Goal: Information Seeking & Learning: Learn about a topic

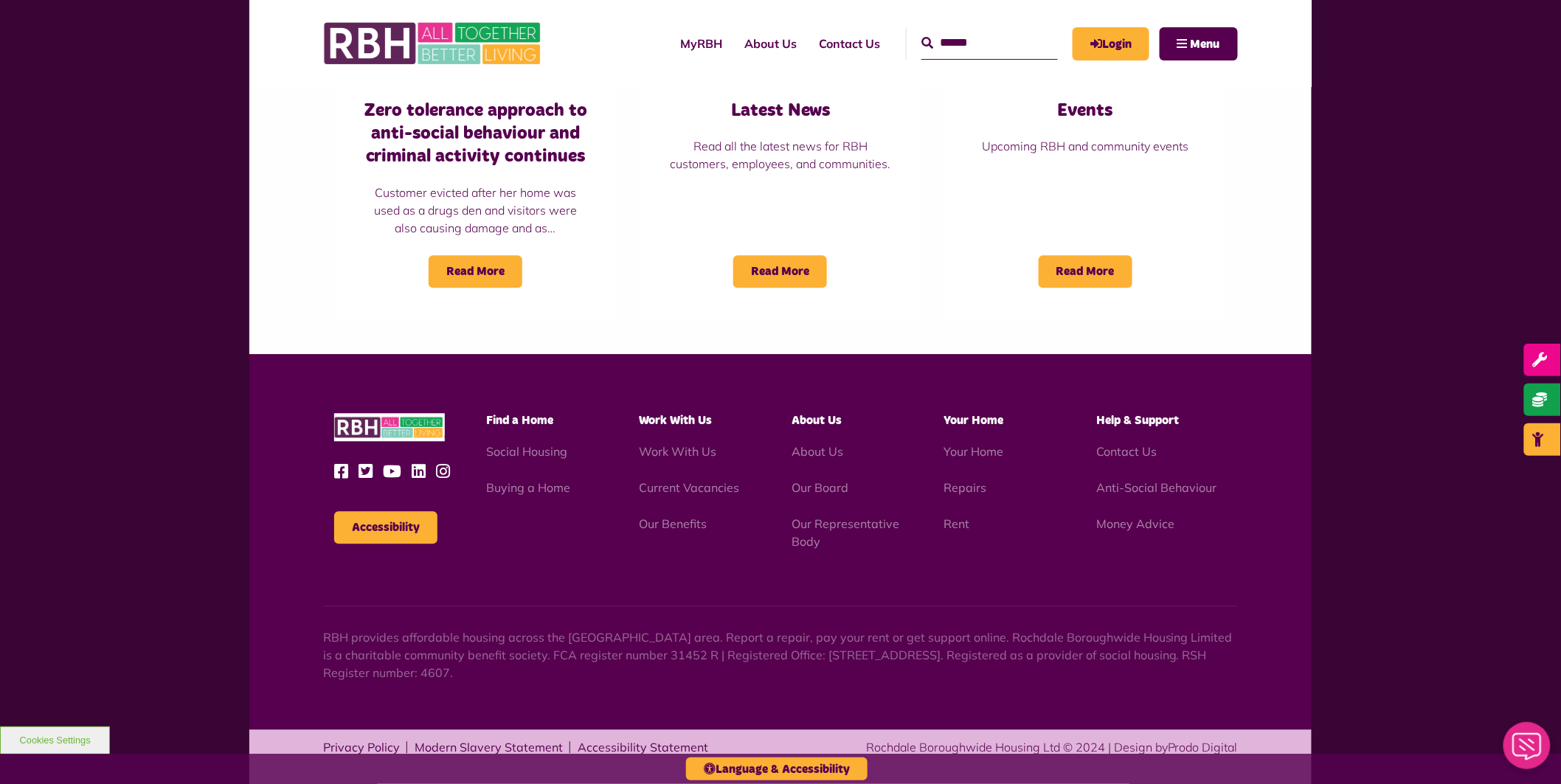
scroll to position [1225, 0]
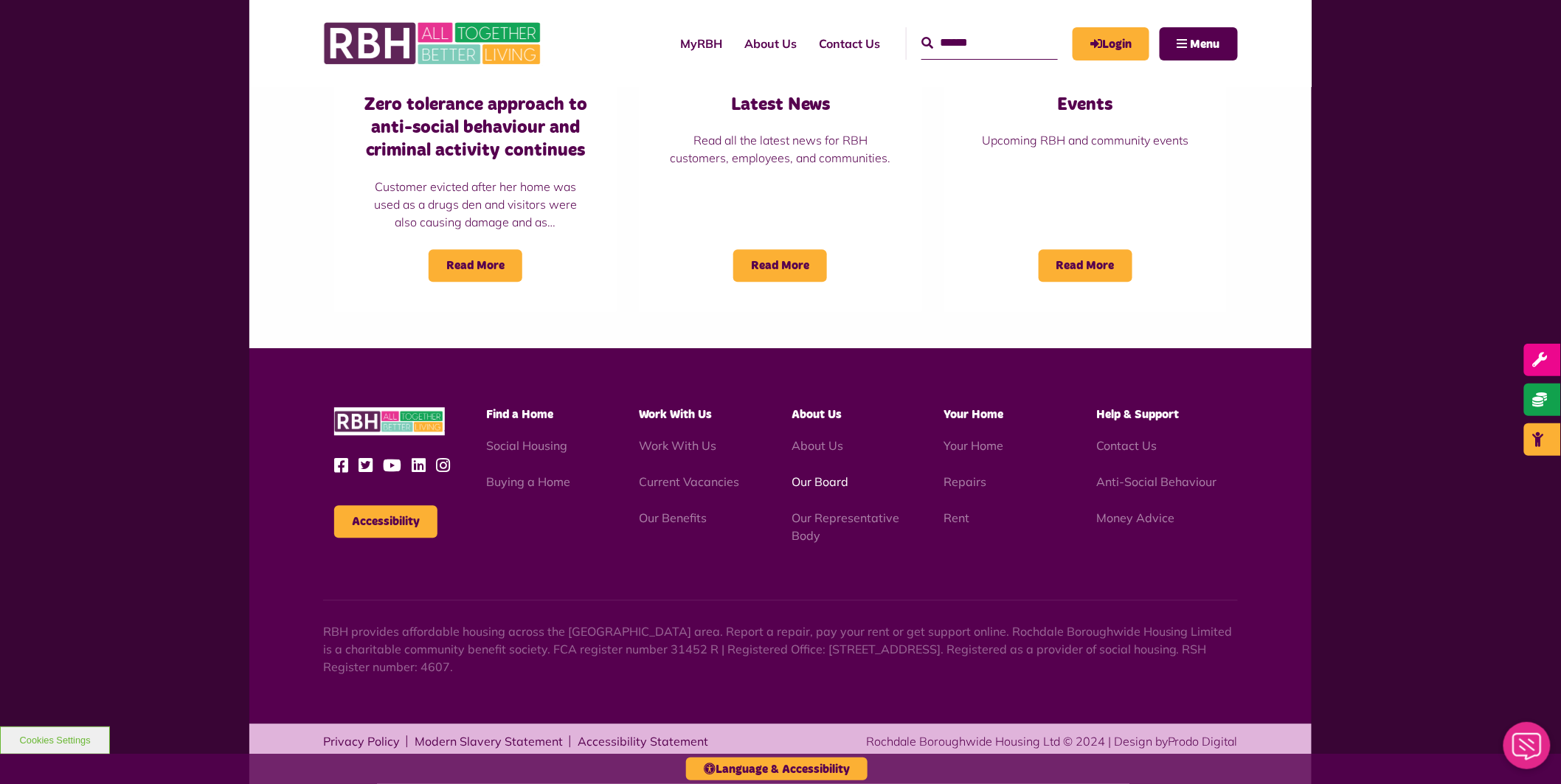
click at [826, 474] on link "Our Board" at bounding box center [819, 482] width 56 height 15
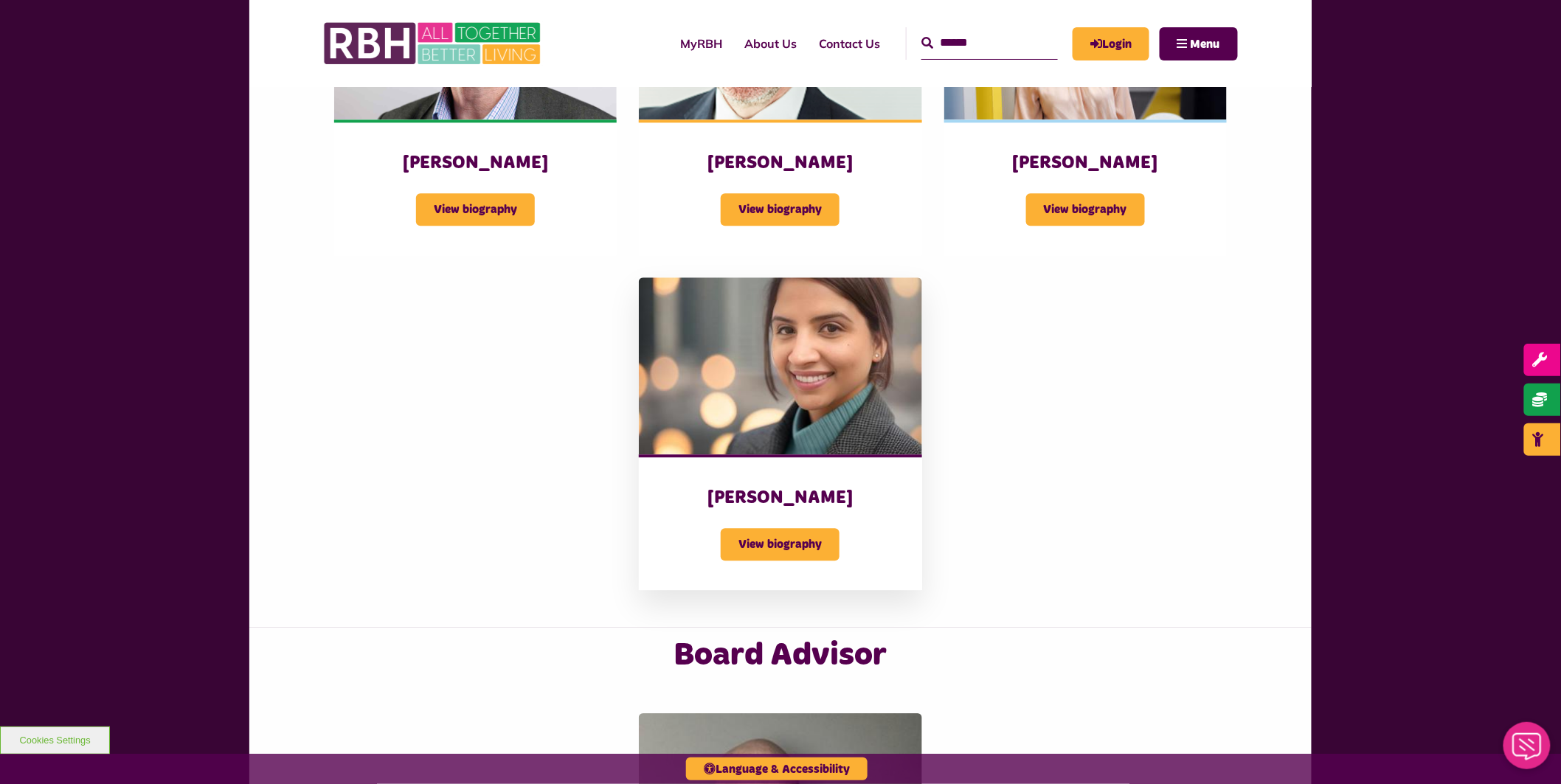
scroll to position [1420, 0]
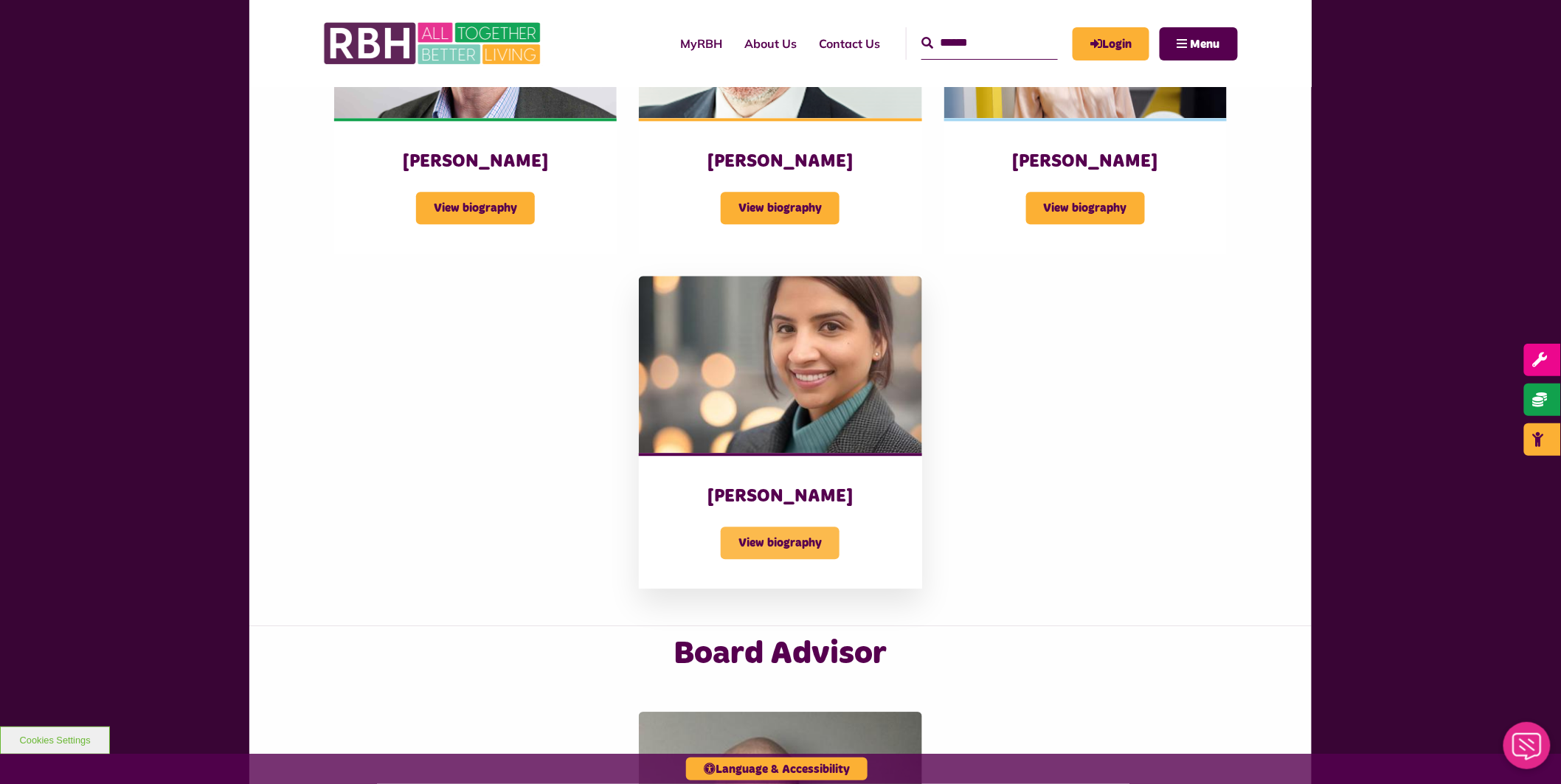
click at [778, 533] on span "View biography" at bounding box center [779, 543] width 119 height 33
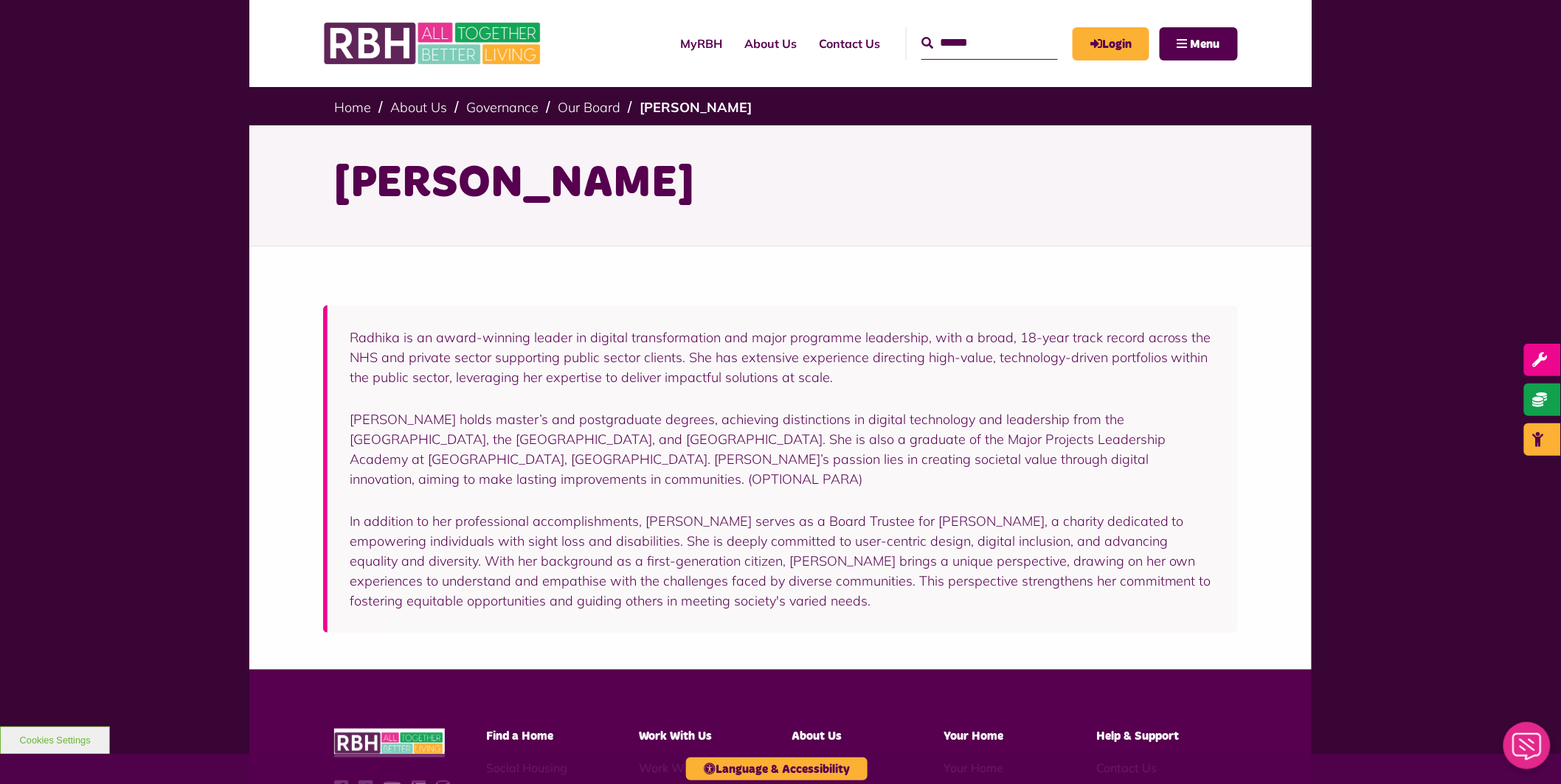
drag, startPoint x: 649, startPoint y: 486, endPoint x: 527, endPoint y: 482, distance: 122.1
click at [527, 482] on p "Radhika holds master’s and postgraduate degrees, achieving distinctions in digi…" at bounding box center [783, 449] width 866 height 79
click at [904, 453] on p "Radhika holds master’s and postgraduate degrees, achieving distinctions in digi…" at bounding box center [783, 449] width 866 height 79
click at [1162, 403] on div "Radhika is an award-winning leader in digital transformation and major programm…" at bounding box center [783, 469] width 866 height 283
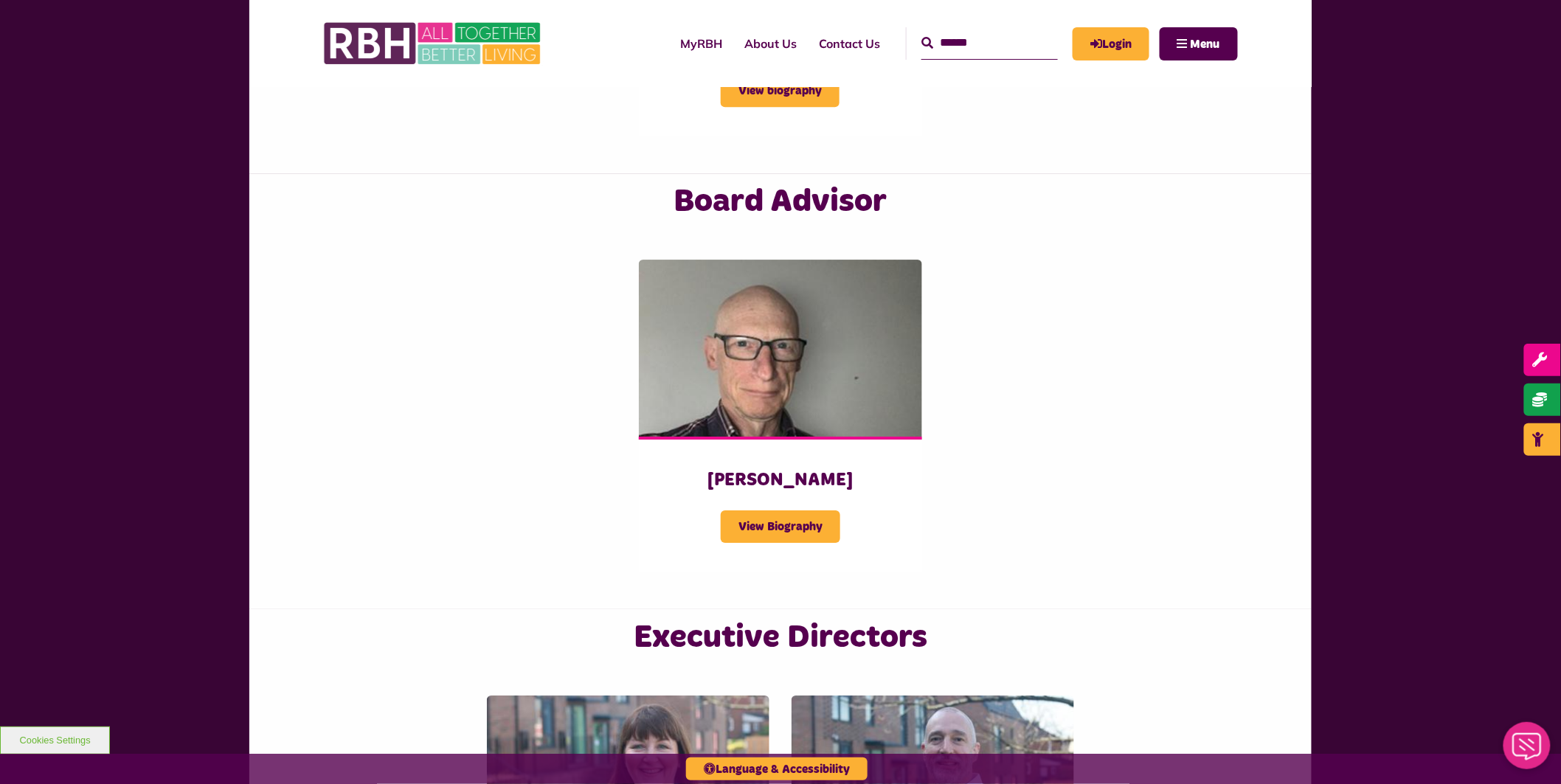
scroll to position [1857, 0]
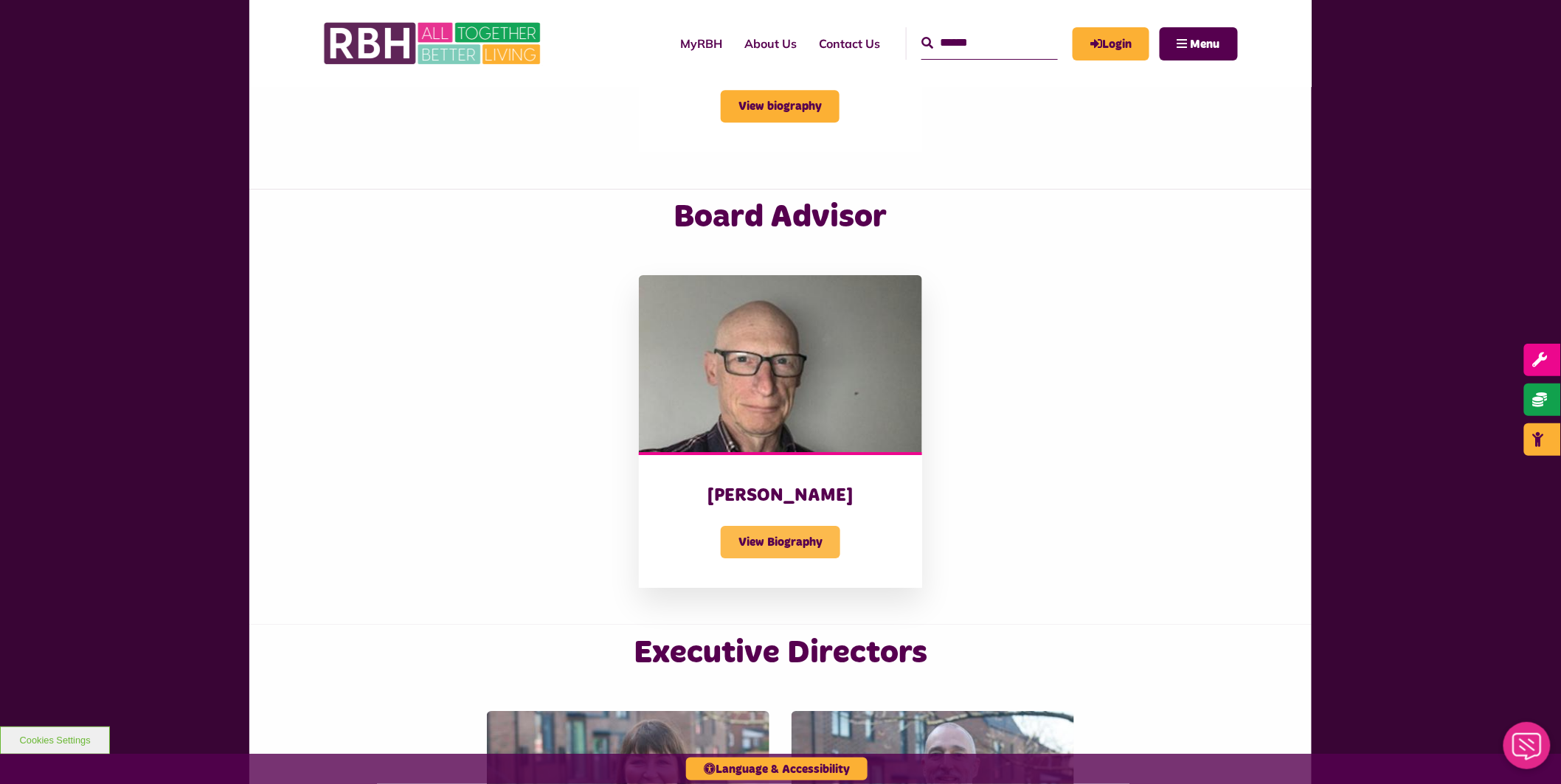
click at [811, 540] on span "View Biography" at bounding box center [780, 542] width 119 height 33
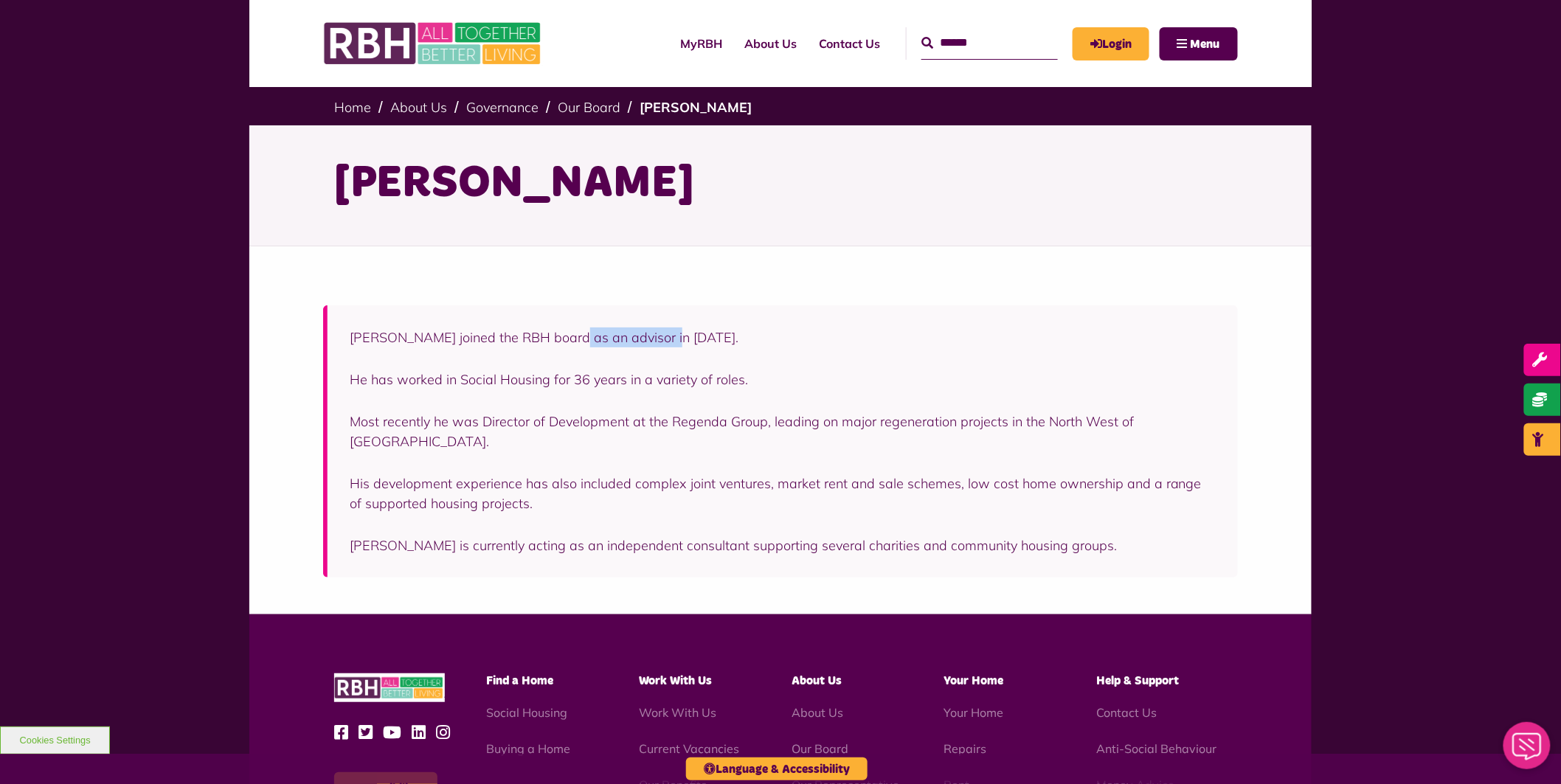
drag, startPoint x: 665, startPoint y: 329, endPoint x: 565, endPoint y: 320, distance: 100.4
click at [565, 320] on div "[PERSON_NAME] joined the RBH board as an advisor in [DATE]. He has worked in So…" at bounding box center [780, 441] width 915 height 272
click at [1015, 403] on div "[PERSON_NAME] joined the RBH board as an advisor in [DATE]. He has worked in So…" at bounding box center [783, 441] width 866 height 228
drag, startPoint x: 519, startPoint y: 421, endPoint x: 953, endPoint y: 421, distance: 434.0
click at [953, 421] on span "Most recently he was Director of Development at the Regenda Group, leading on m…" at bounding box center [742, 431] width 784 height 37
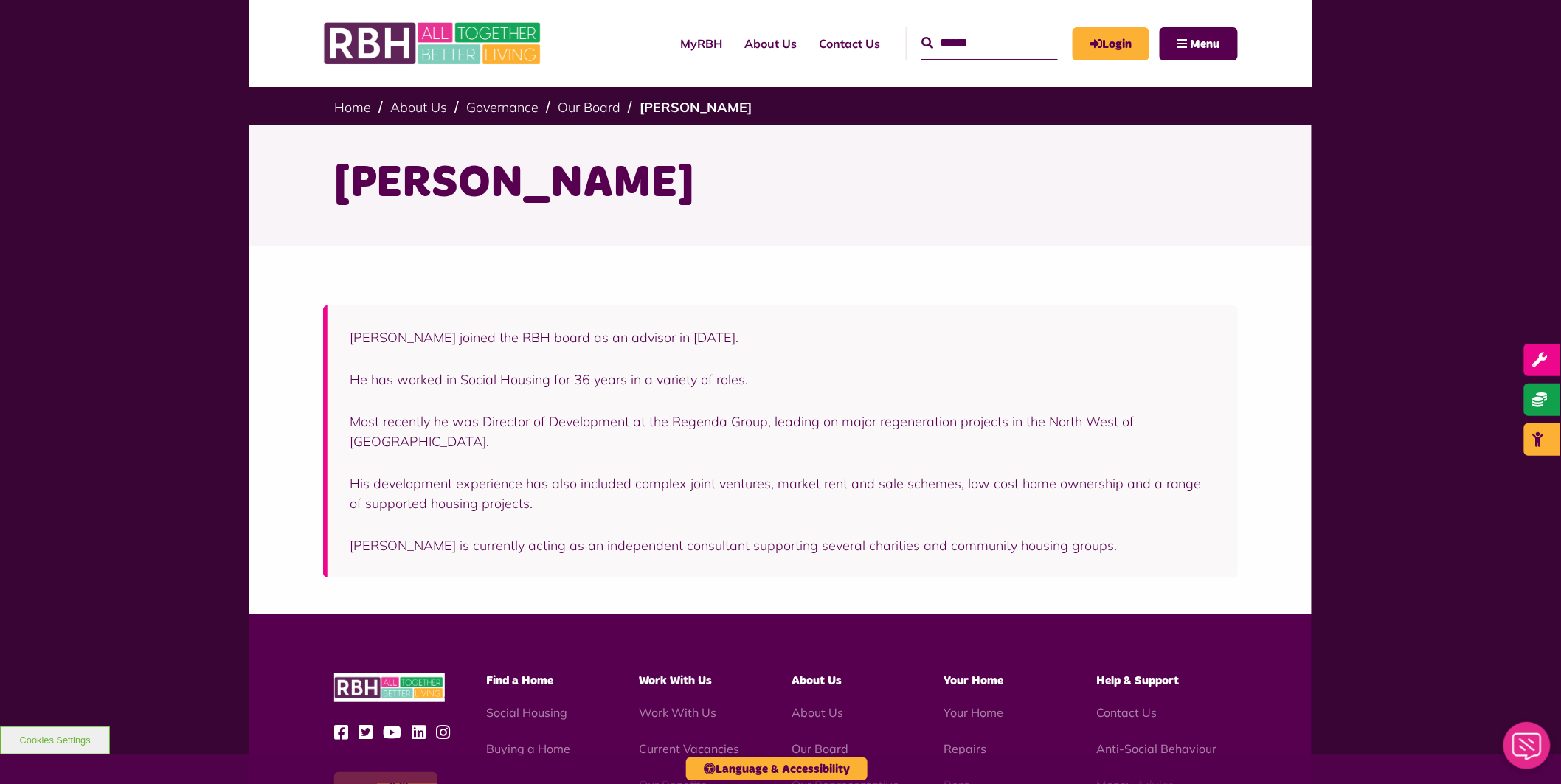
click at [1105, 444] on div "Martin joined the RBH board as an advisor in 2024. He has worked in Social Hous…" at bounding box center [783, 441] width 866 height 228
drag, startPoint x: 799, startPoint y: 466, endPoint x: 949, endPoint y: 472, distance: 150.1
click at [949, 475] on span "His development experience has also included complex joint ventures, market ren…" at bounding box center [776, 493] width 852 height 37
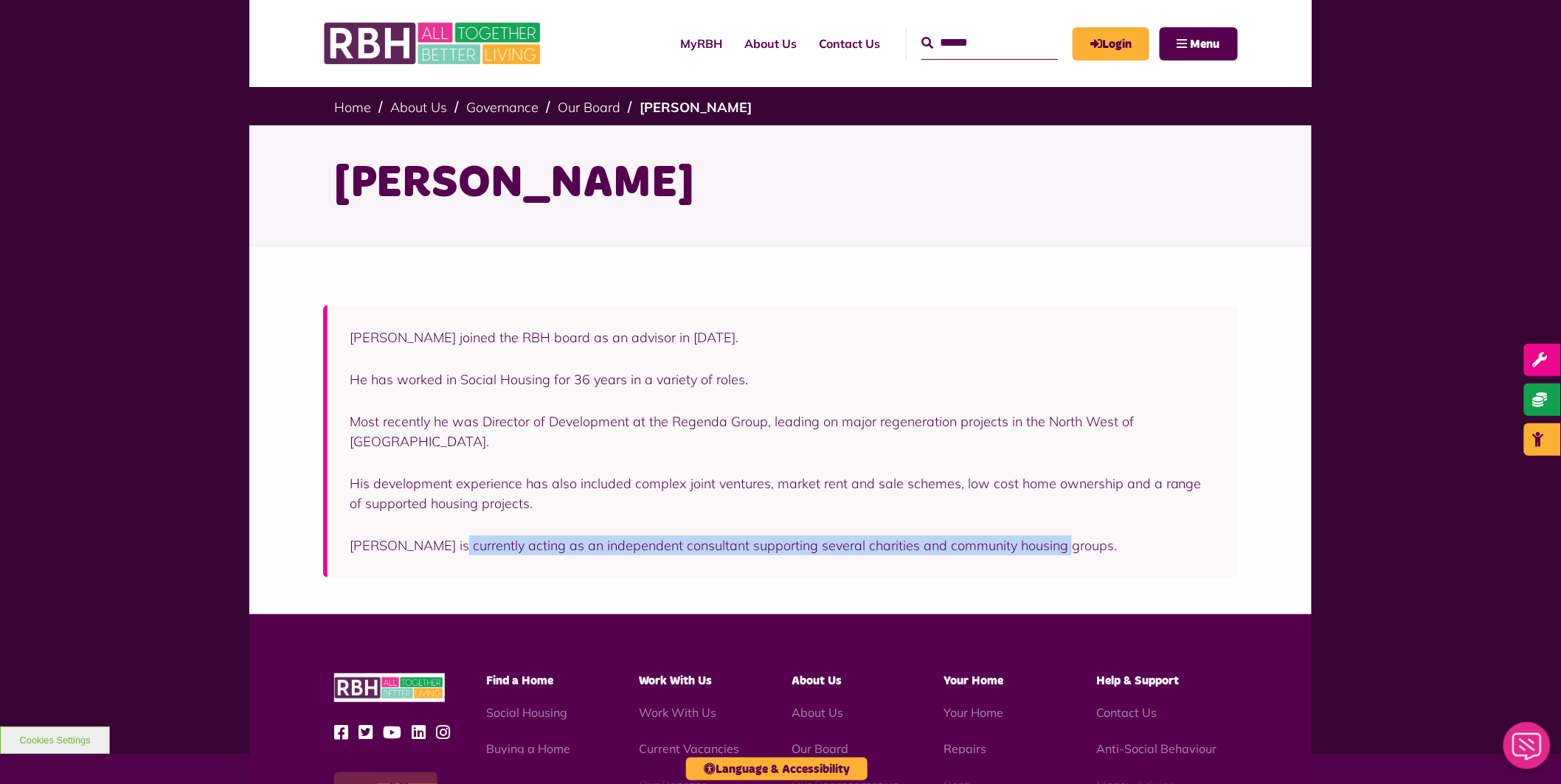
drag, startPoint x: 441, startPoint y: 524, endPoint x: 1062, endPoint y: 525, distance: 621.0
click at [1062, 535] on p "Martin is currently acting as an independent consultant supporting several char…" at bounding box center [783, 545] width 866 height 20
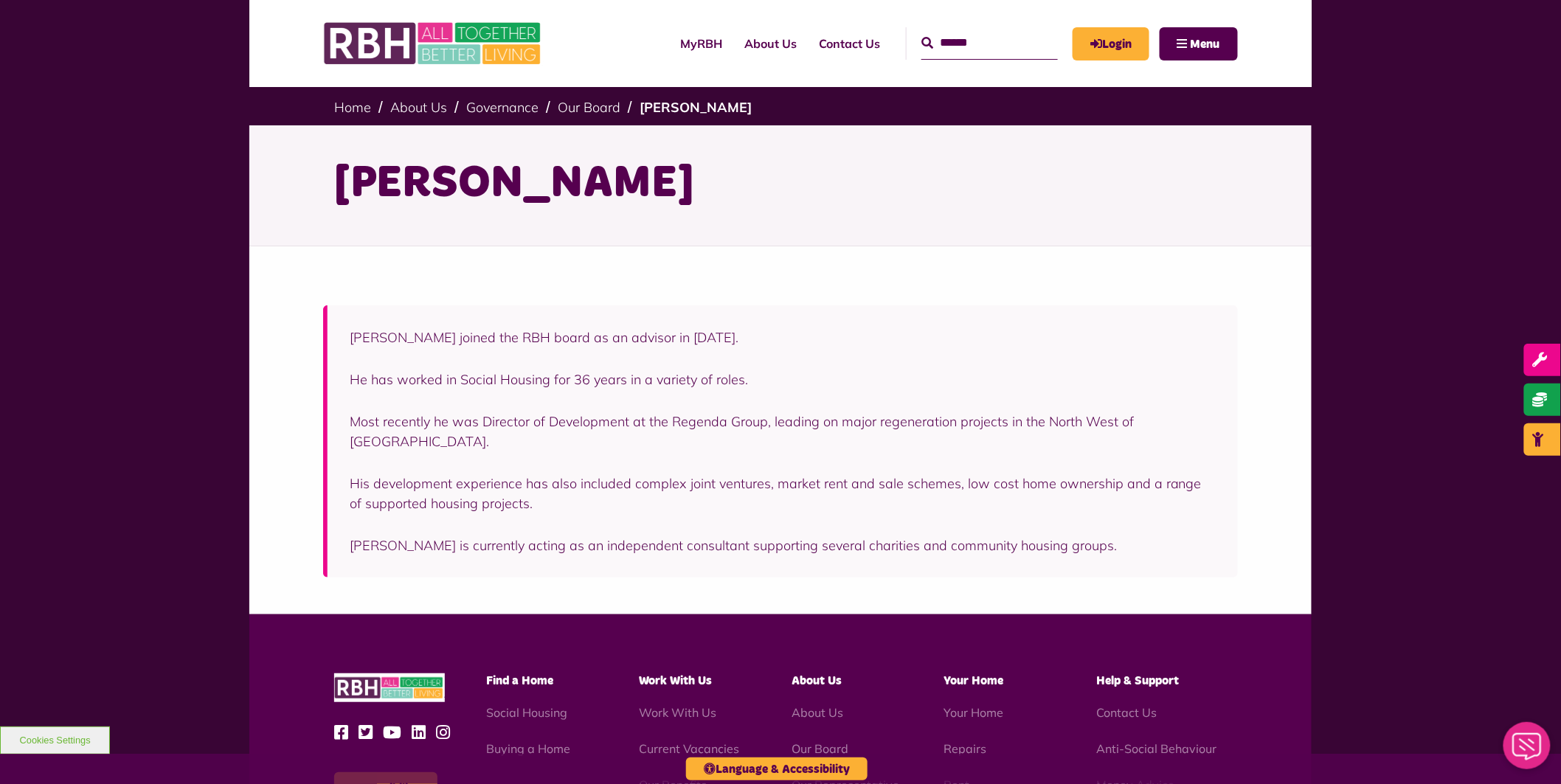
click at [841, 475] on span "His development experience has also included complex joint ventures, market ren…" at bounding box center [776, 493] width 852 height 37
drag, startPoint x: 671, startPoint y: 487, endPoint x: 1151, endPoint y: 495, distance: 480.1
click at [1179, 500] on div "Martin joined the RBH board as an advisor in 2024. He has worked in Social Hous…" at bounding box center [783, 441] width 866 height 228
drag, startPoint x: 948, startPoint y: 419, endPoint x: 823, endPoint y: 392, distance: 127.9
click at [940, 419] on span "Most recently he was Director of Development at the Regenda Group, leading on m…" at bounding box center [742, 431] width 784 height 37
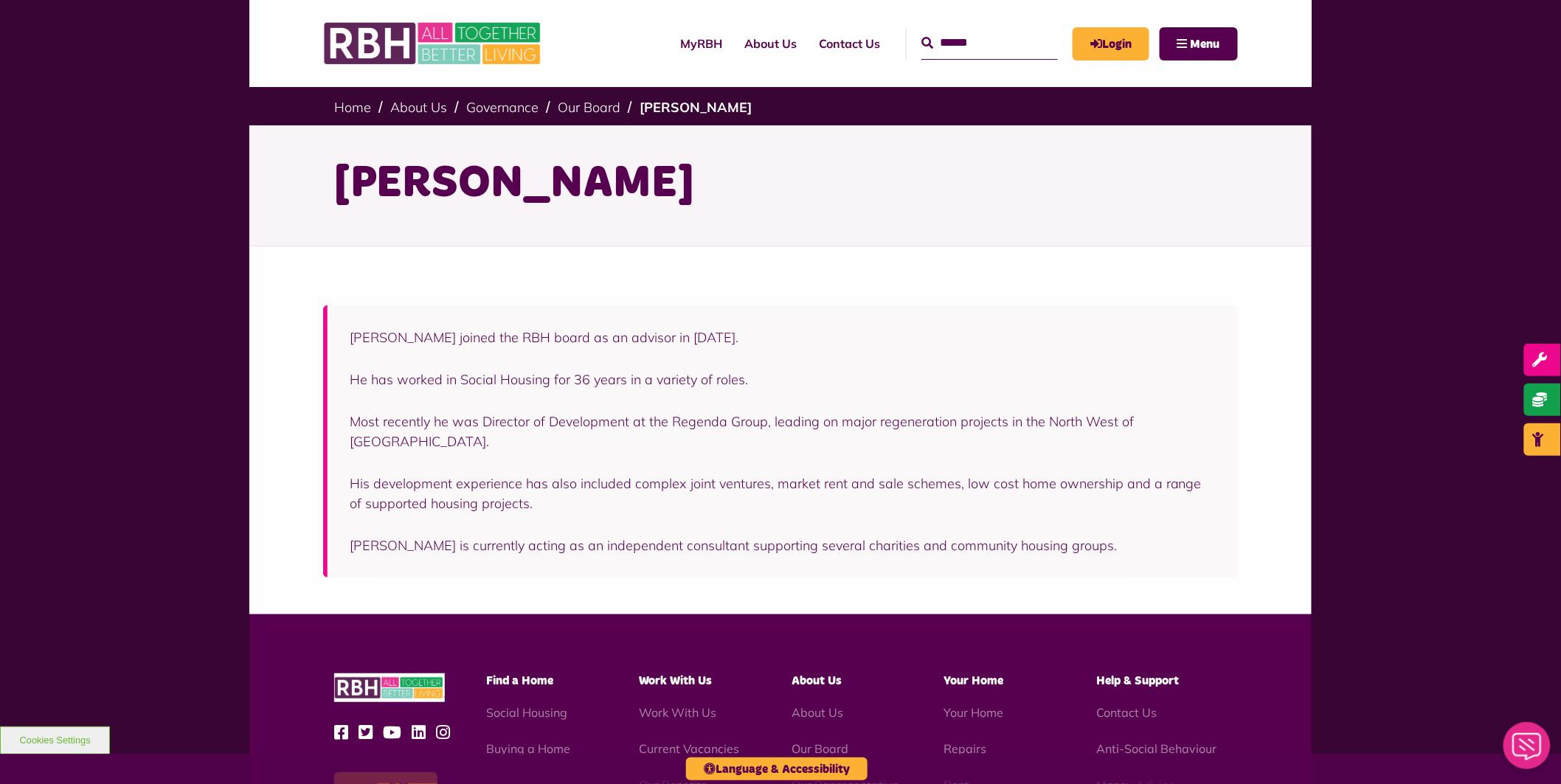
click at [539, 244] on div "Martin Davies" at bounding box center [780, 186] width 915 height 121
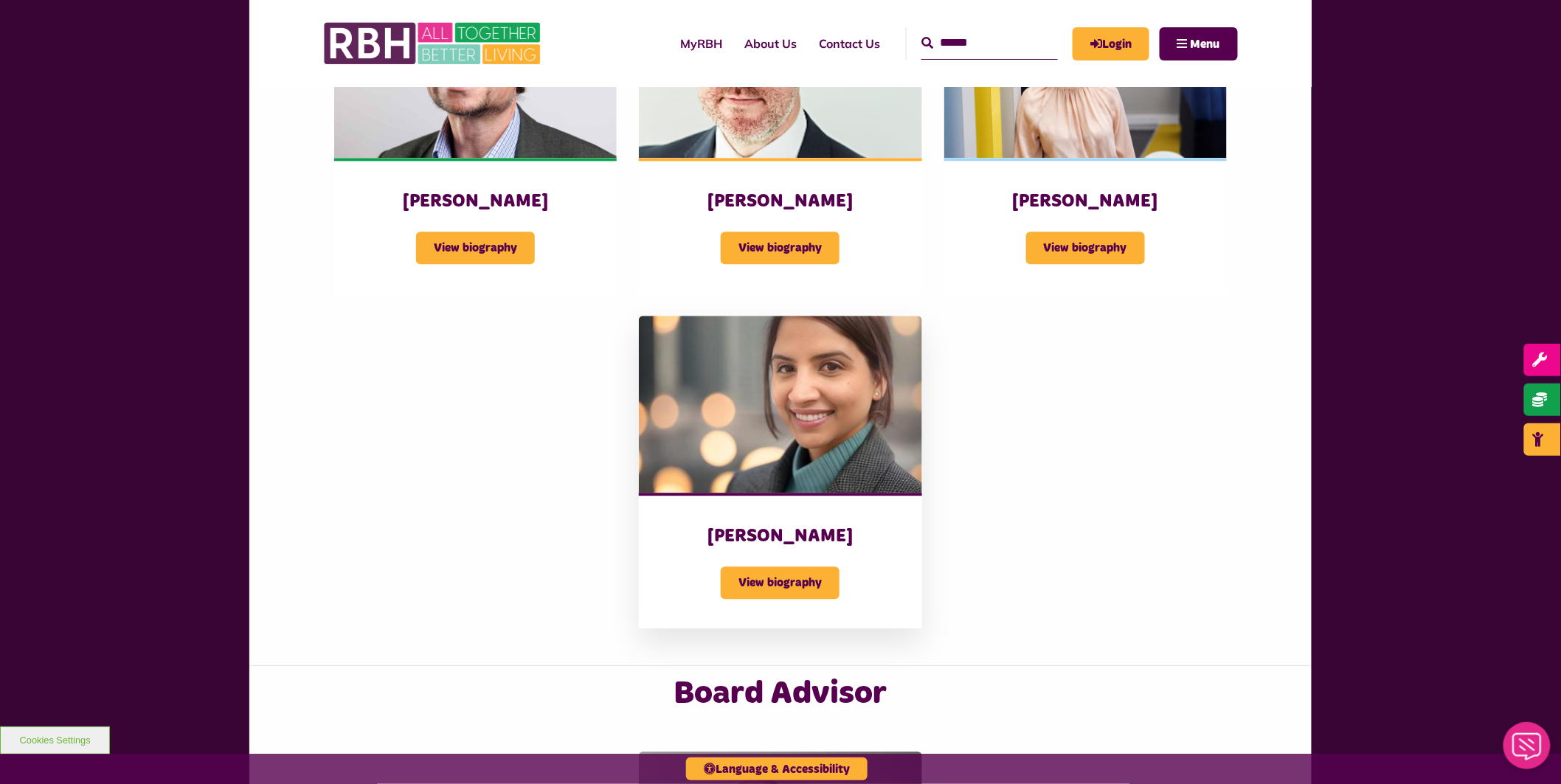
scroll to position [1377, 0]
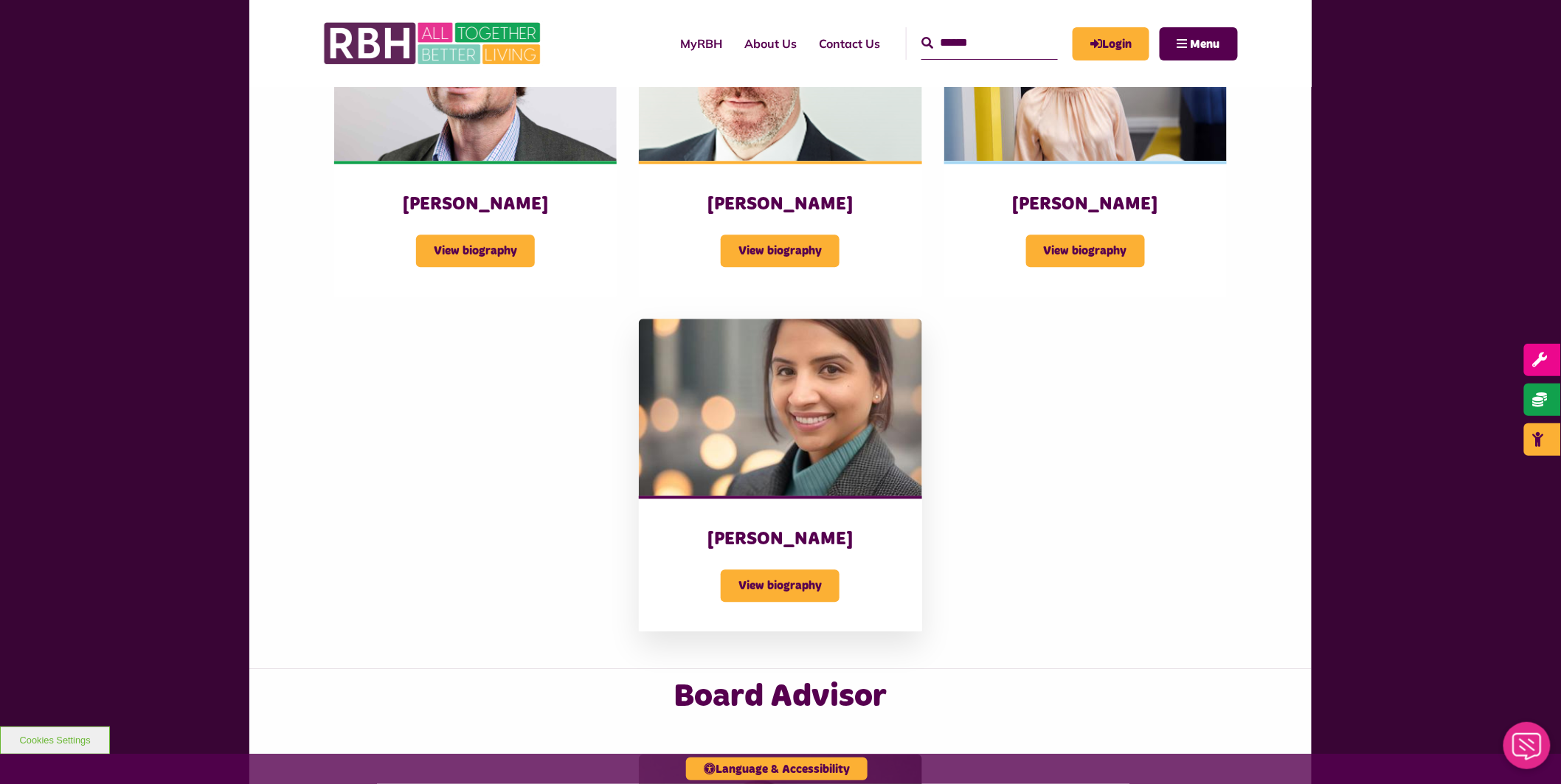
click at [782, 391] on img at bounding box center [780, 407] width 283 height 177
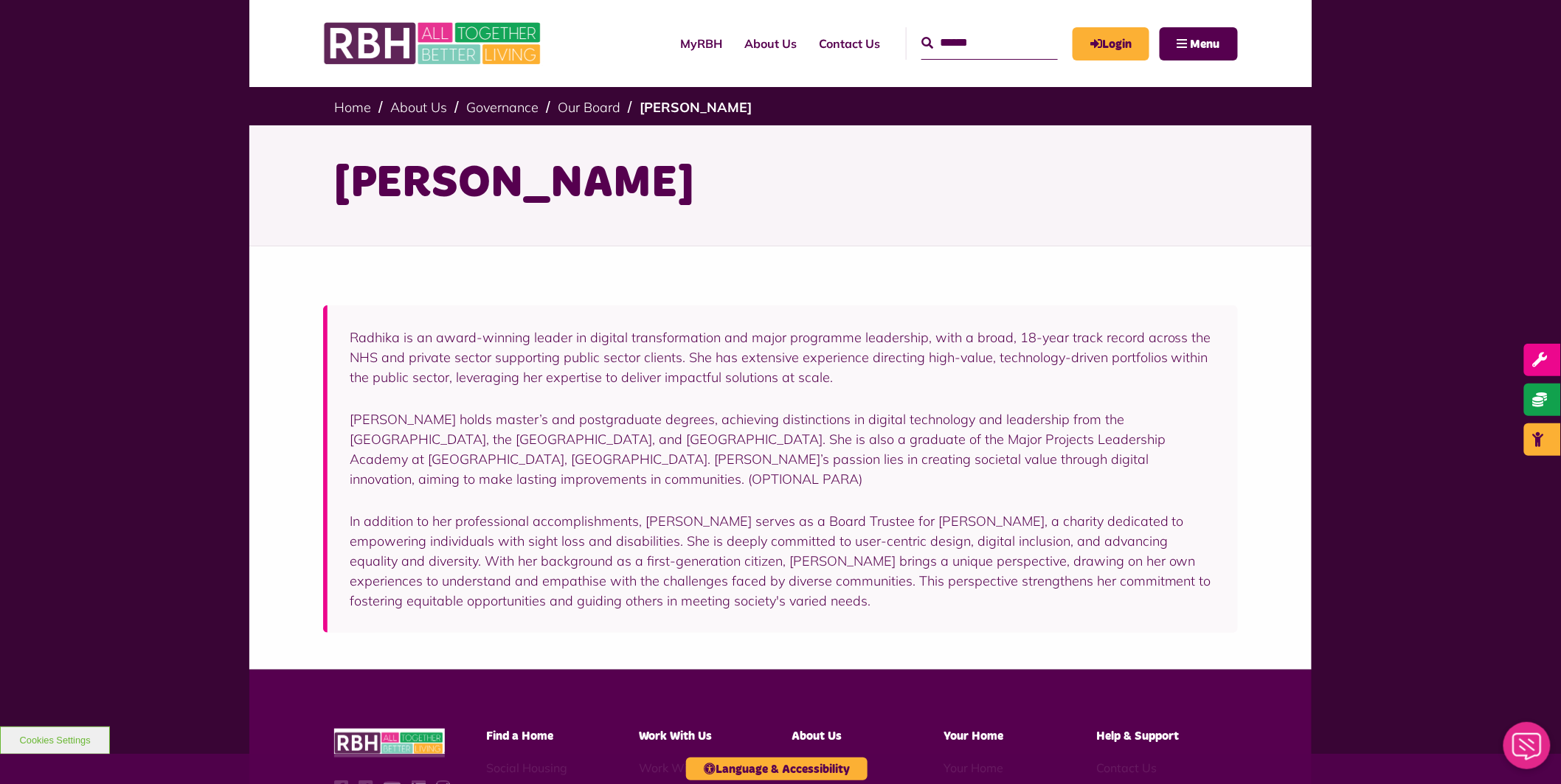
drag, startPoint x: 549, startPoint y: 474, endPoint x: 702, endPoint y: 490, distance: 153.8
click at [702, 490] on div "Radhika is an award-winning leader in digital transformation and major programm…" at bounding box center [783, 469] width 866 height 283
click at [729, 493] on div "Radhika is an award-winning leader in digital transformation and major programm…" at bounding box center [783, 469] width 866 height 283
drag, startPoint x: 651, startPoint y: 470, endPoint x: 644, endPoint y: 536, distance: 66.4
click at [532, 482] on p "Radhika holds master’s and postgraduate degrees, achieving distinctions in digi…" at bounding box center [783, 449] width 866 height 79
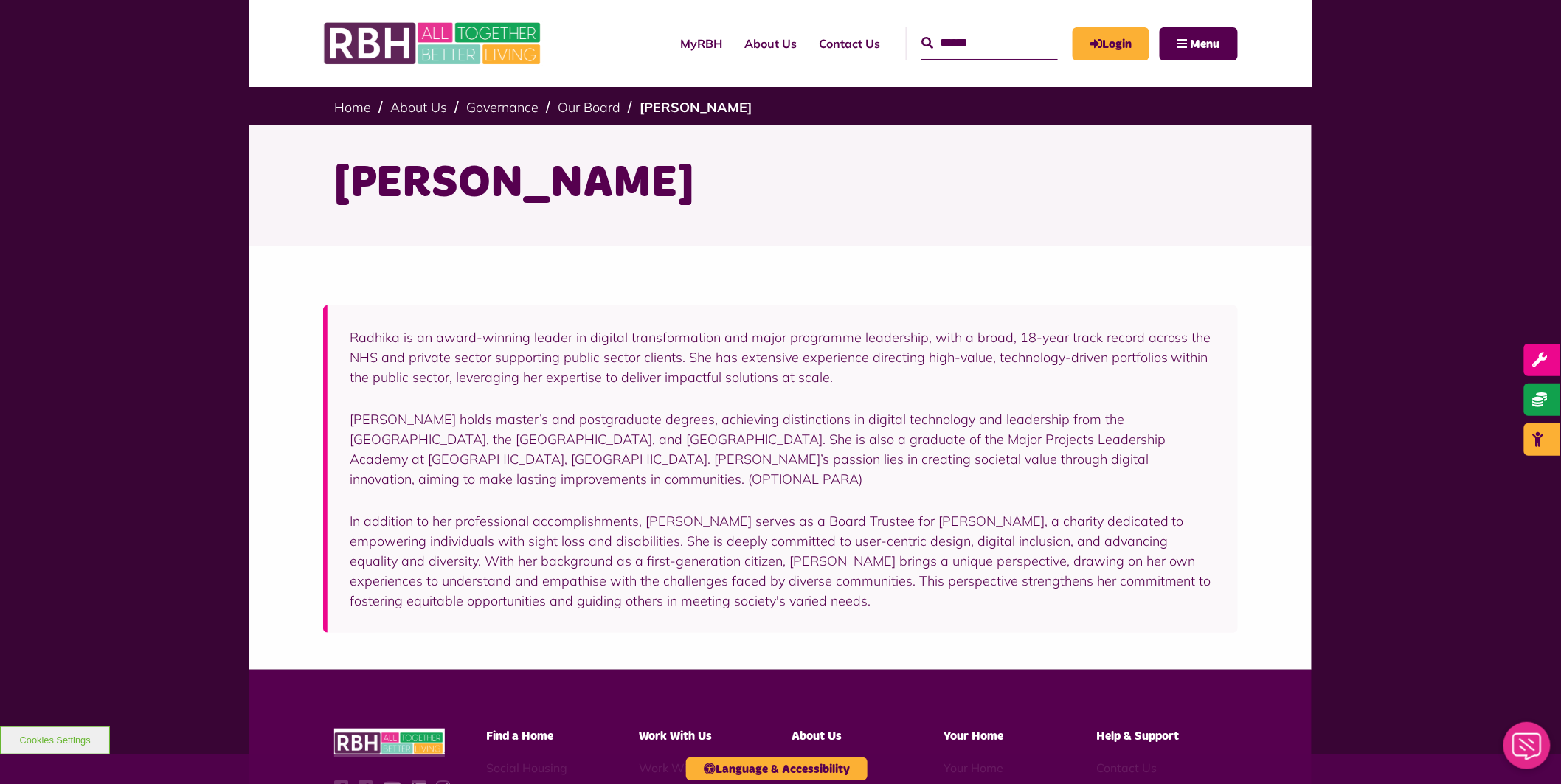
click at [761, 506] on div "Radhika is an award-winning leader in digital transformation and major programm…" at bounding box center [783, 469] width 866 height 283
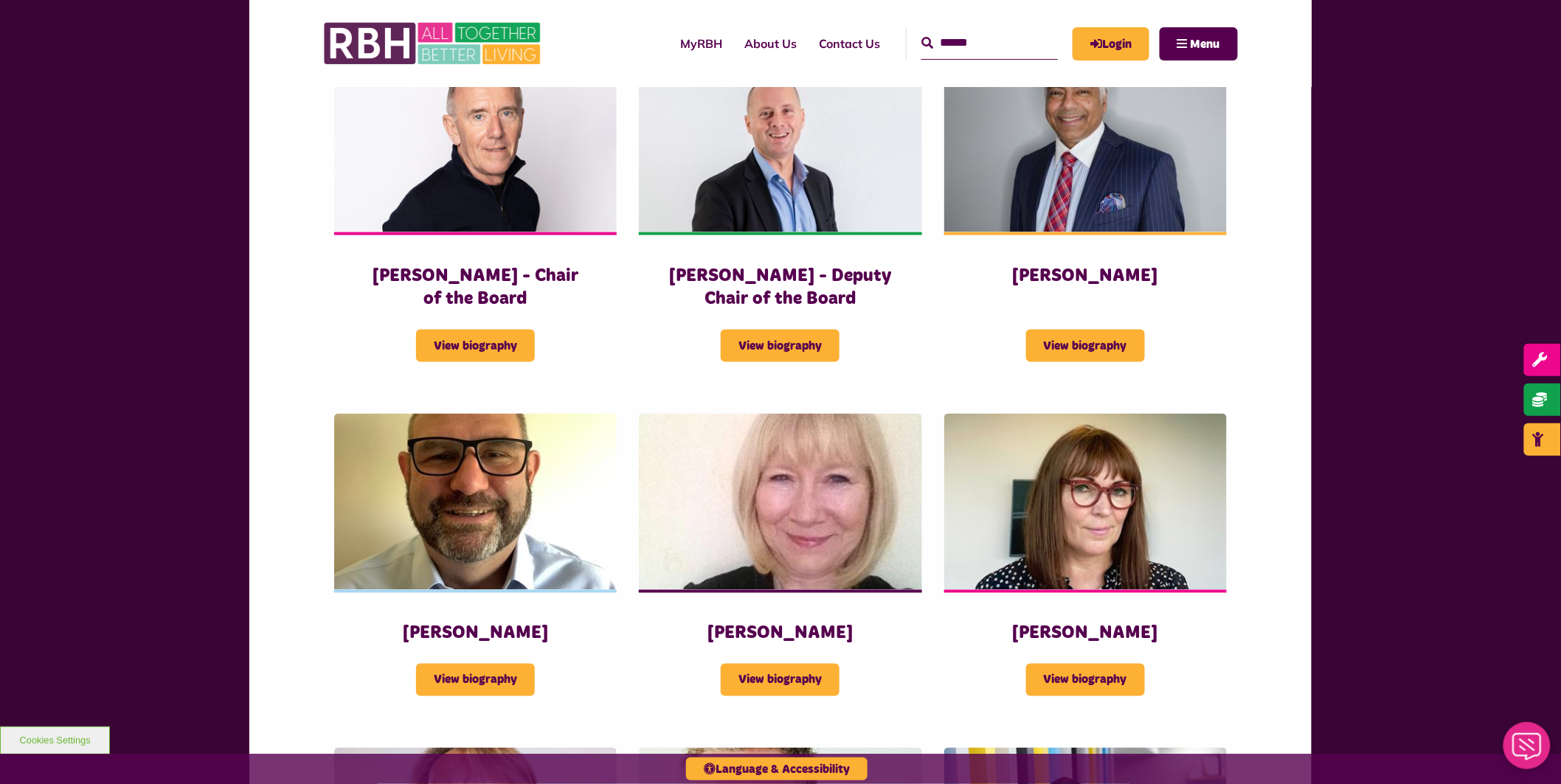
scroll to position [503, 0]
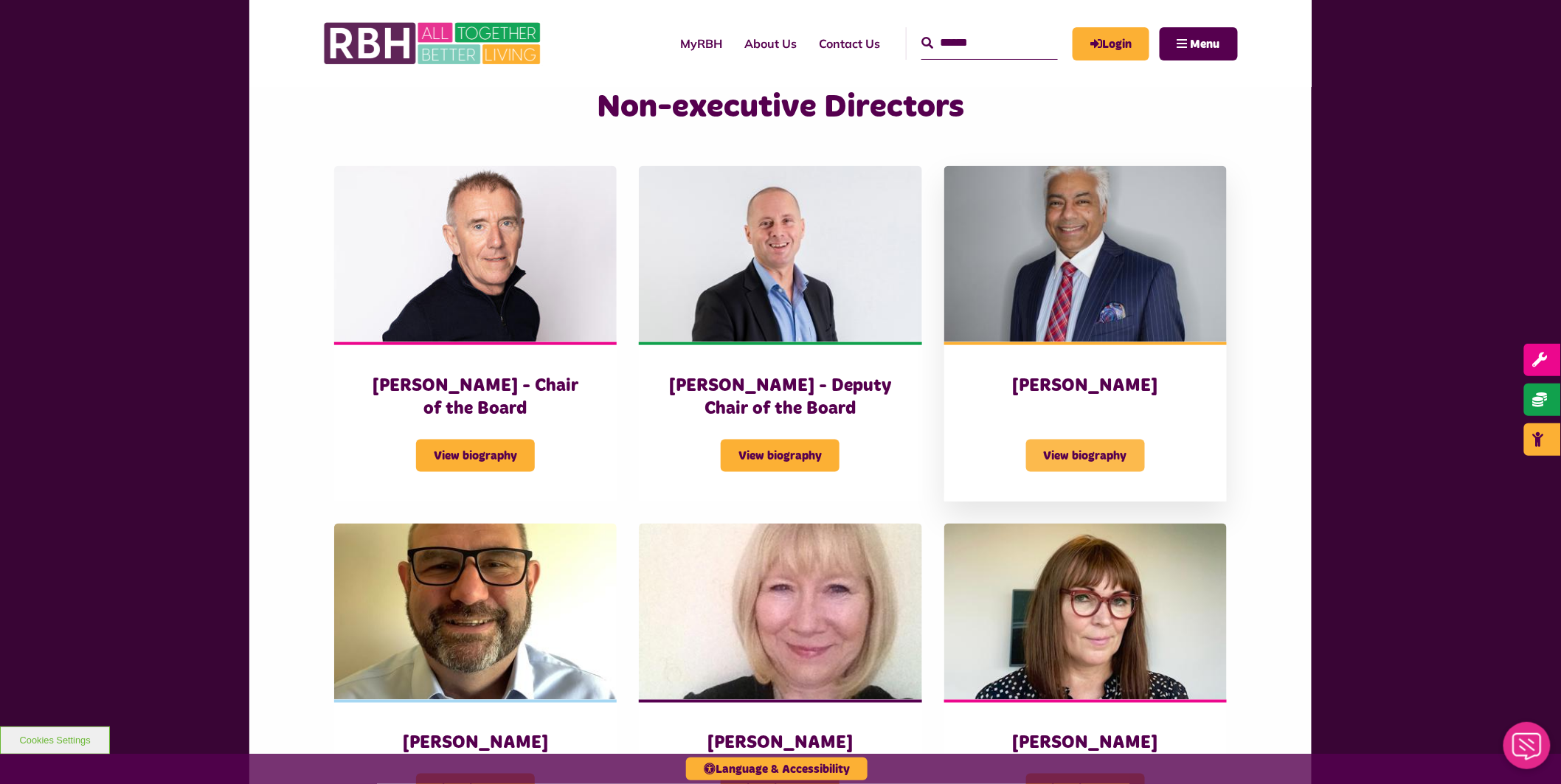
click at [1109, 450] on span "View biography" at bounding box center [1085, 456] width 119 height 33
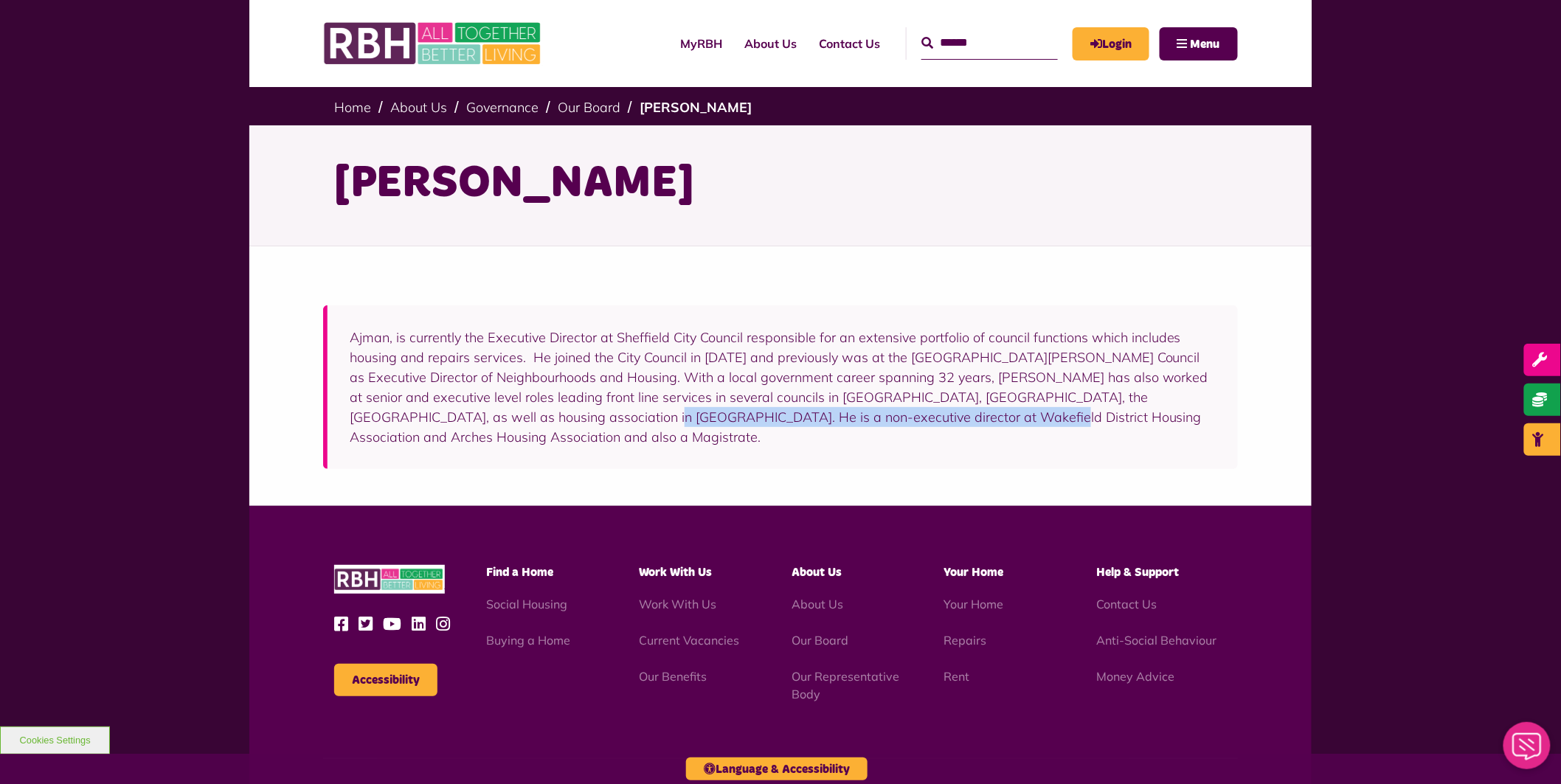
drag, startPoint x: 544, startPoint y: 411, endPoint x: 868, endPoint y: 426, distance: 324.3
click at [868, 426] on p "Ajman, is currently the Executive Director at Sheffield City Council responsibl…" at bounding box center [783, 388] width 866 height 119
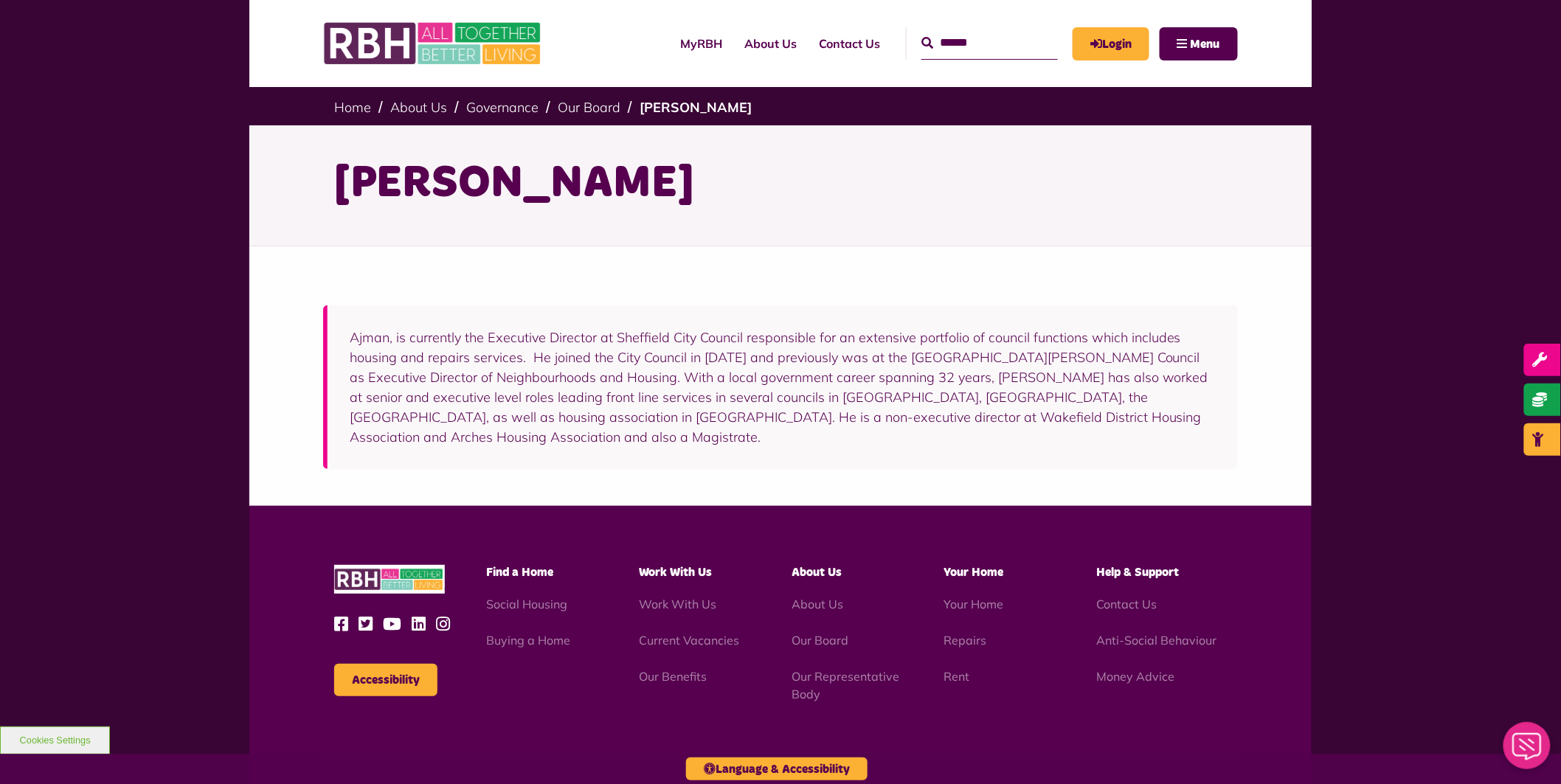
click at [955, 417] on p "Ajman, is currently the Executive Director at Sheffield City Council responsibl…" at bounding box center [783, 388] width 866 height 119
click at [715, 424] on p "Ajman, is currently the Executive Director at Sheffield City Council responsibl…" at bounding box center [783, 388] width 866 height 119
click at [730, 389] on p "Ajman, is currently the Executive Director at Sheffield City Council responsibl…" at bounding box center [783, 388] width 866 height 119
drag, startPoint x: 644, startPoint y: 291, endPoint x: 658, endPoint y: 296, distance: 14.9
click at [658, 296] on div "Ajman, is currently the Executive Director at Sheffield City Council responsibl…" at bounding box center [780, 376] width 1062 height 260
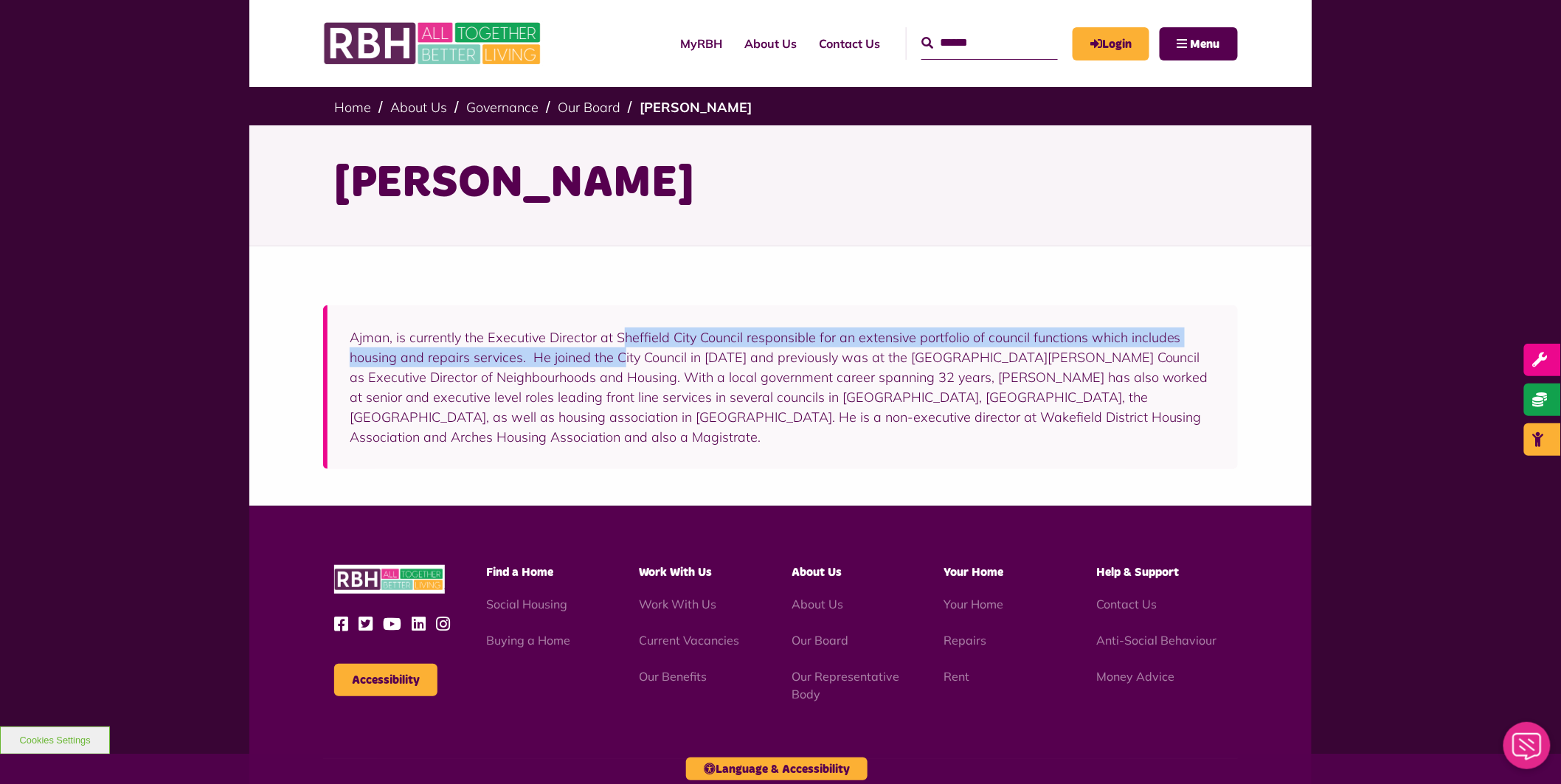
drag, startPoint x: 621, startPoint y: 350, endPoint x: 662, endPoint y: 341, distance: 42.0
click at [635, 347] on p "Ajman, is currently the Executive Director at Sheffield City Council responsibl…" at bounding box center [783, 388] width 866 height 119
click at [750, 325] on div "Ajman, is currently the Executive Director at Sheffield City Council responsibl…" at bounding box center [780, 387] width 915 height 164
